Goal: Task Accomplishment & Management: Complete application form

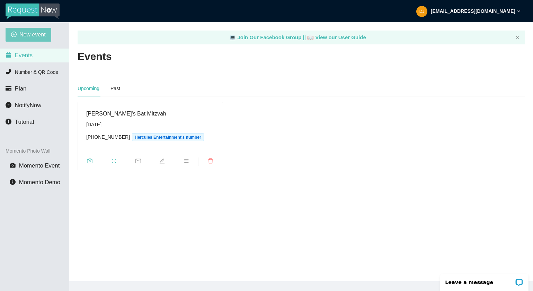
click at [36, 34] on span "New event" at bounding box center [32, 34] width 26 height 9
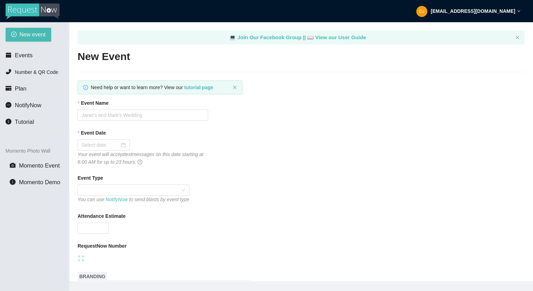
type textarea "[URL][DOMAIN_NAME]"
type textarea "Thanks for being a part of (Event)! Stay safe! Be LEGENDARY! -[PERSON_NAME] @he…"
click at [143, 111] on input "Event Name" at bounding box center [143, 114] width 131 height 11
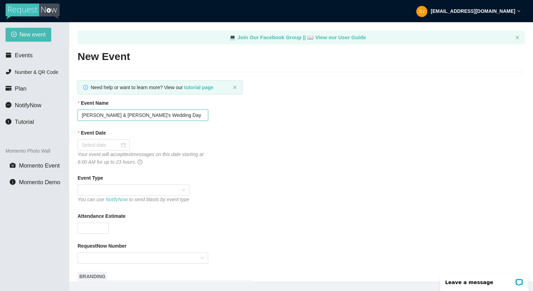
click at [157, 117] on input "[PERSON_NAME] & [PERSON_NAME]'s Wedding Day" at bounding box center [143, 114] width 131 height 11
drag, startPoint x: 157, startPoint y: 117, endPoint x: 76, endPoint y: 114, distance: 81.1
click at [76, 114] on main "💻 Join Our Facebook Group || 📖 View our User Guide New Event Need help or want …" at bounding box center [301, 151] width 464 height 259
type input "[PERSON_NAME] & [PERSON_NAME]'s Wedding Day"
click at [120, 143] on div at bounding box center [104, 145] width 44 height 8
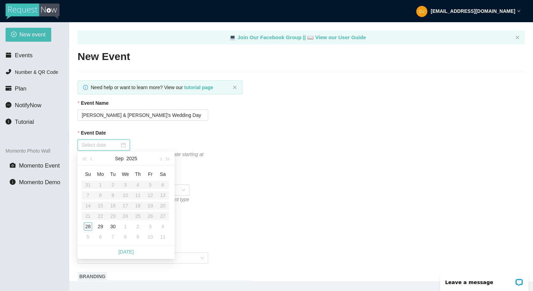
click at [120, 143] on div at bounding box center [104, 145] width 44 height 8
type input "[DATE]"
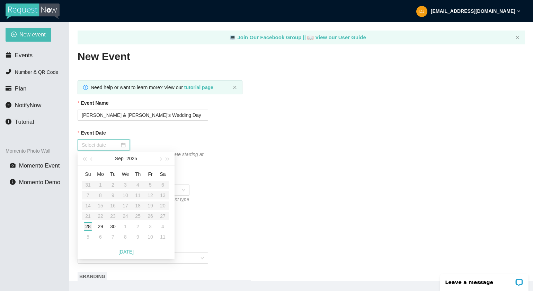
type input "[DATE]"
click at [88, 227] on div "28" at bounding box center [88, 226] width 8 height 8
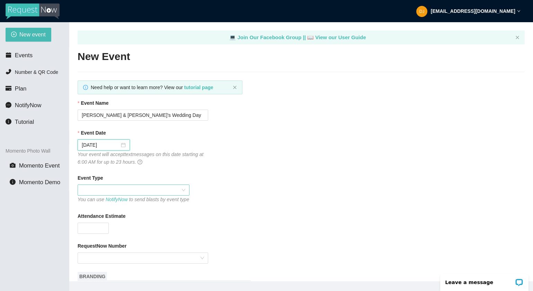
click at [116, 190] on span at bounding box center [134, 190] width 104 height 10
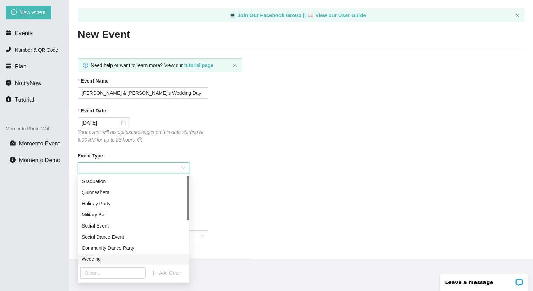
click at [97, 257] on div "Wedding" at bounding box center [134, 259] width 104 height 8
type textarea "Thanks for being a part of (Event)! Stay safe! Be LEGENDARY! -[PERSON_NAME] @he…"
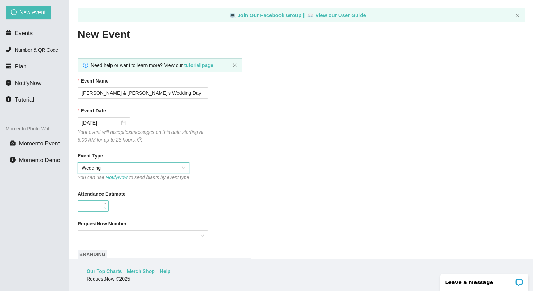
type input "0"
click at [104, 209] on icon "down" at bounding box center [105, 208] width 2 height 2
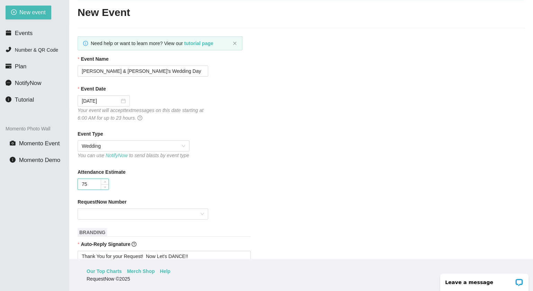
scroll to position [46, 0]
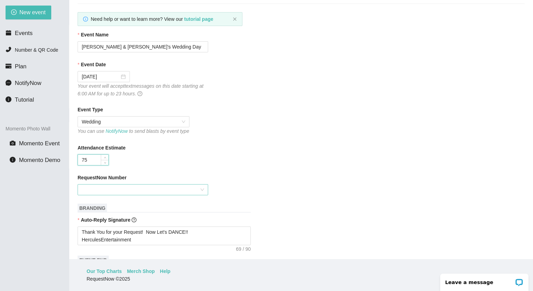
click at [201, 195] on div at bounding box center [143, 189] width 131 height 11
type input "75"
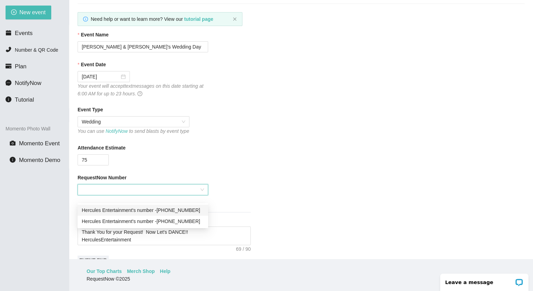
click at [183, 211] on div "Hercules Entertainment's number - [PHONE_NUMBER]" at bounding box center [143, 210] width 122 height 8
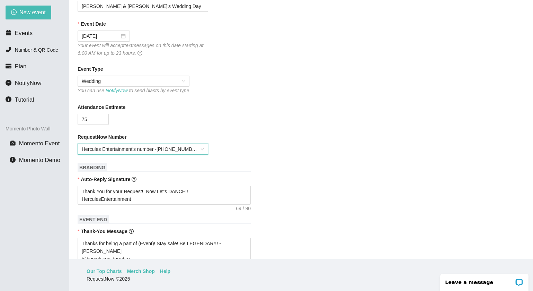
scroll to position [129, 0]
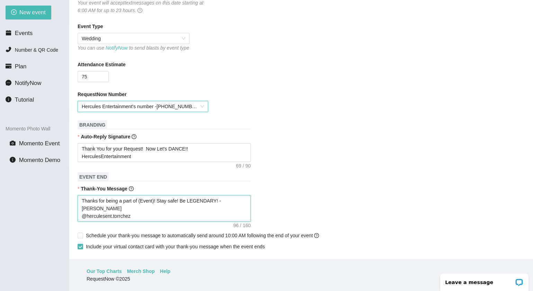
type textarea "Thanks for being a part of (Event)! Stay safe! Be LEGENDARY! -[PERSON_NAME] @he…"
drag, startPoint x: 141, startPoint y: 208, endPoint x: 157, endPoint y: 209, distance: 15.3
click at [157, 209] on textarea "Thanks for being a part of (Event)! Stay safe! Be LEGENDARY! -[PERSON_NAME] @he…" at bounding box center [164, 208] width 173 height 26
paste textarea "[PERSON_NAME] & [PERSON_NAME]'s Wedding Day"
type textarea "Thanks for being a part of [PERSON_NAME] & [PERSON_NAME]'s Wedding Day! Stay sa…"
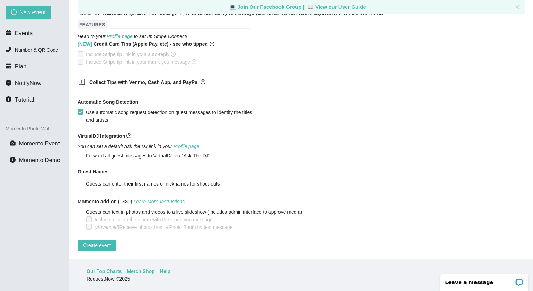
scroll to position [22, 0]
type textarea "Thanks for being a part of [PERSON_NAME] & [PERSON_NAME]'s Wedding Day! Stay sa…"
click at [97, 241] on span "Create event" at bounding box center [97, 245] width 28 height 8
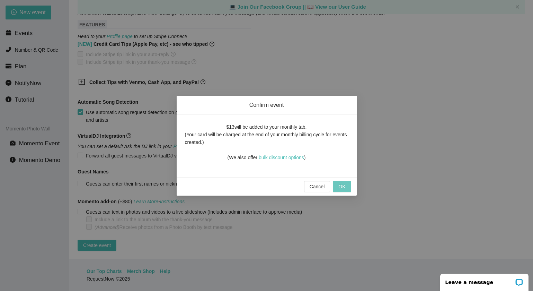
click at [341, 186] on span "OK" at bounding box center [341, 187] width 7 height 8
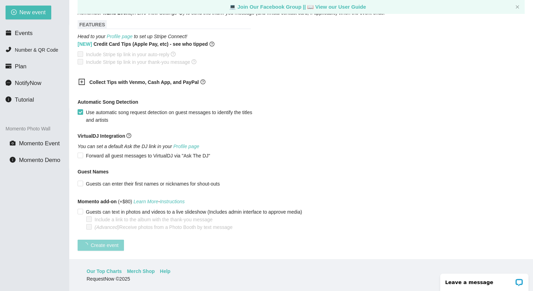
scroll to position [97, 0]
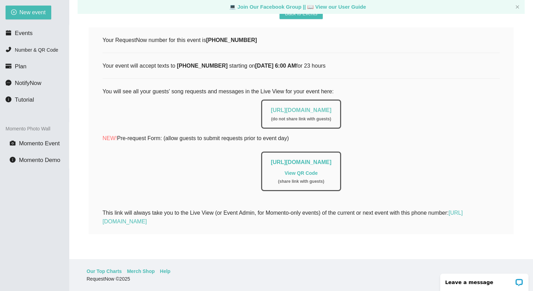
click at [297, 107] on link "[URL][DOMAIN_NAME]" at bounding box center [301, 110] width 61 height 6
